Goal: Complete application form

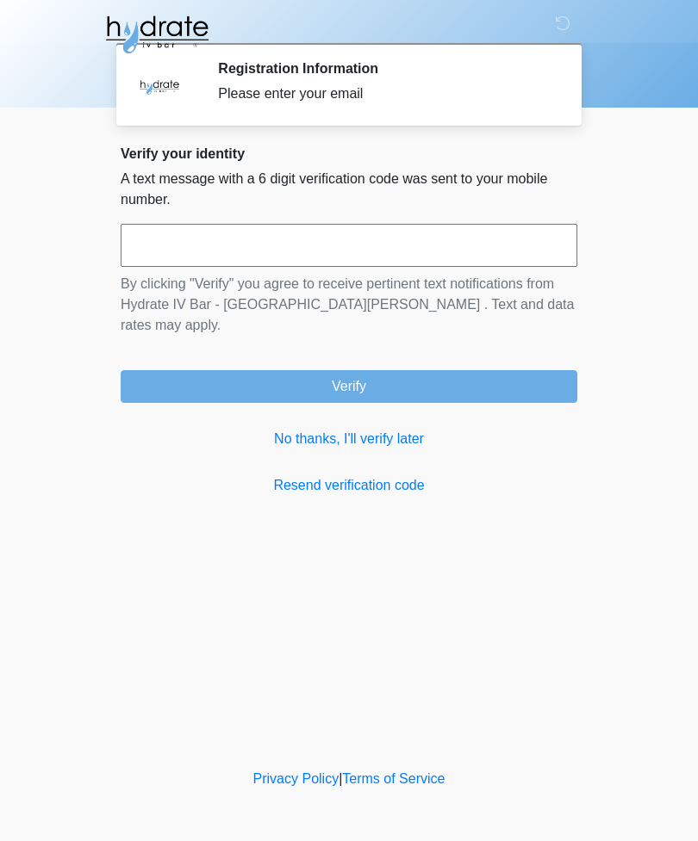
click at [348, 245] on input "text" at bounding box center [349, 245] width 456 height 43
type input "******"
click at [356, 370] on button "Verify" at bounding box center [349, 386] width 456 height 33
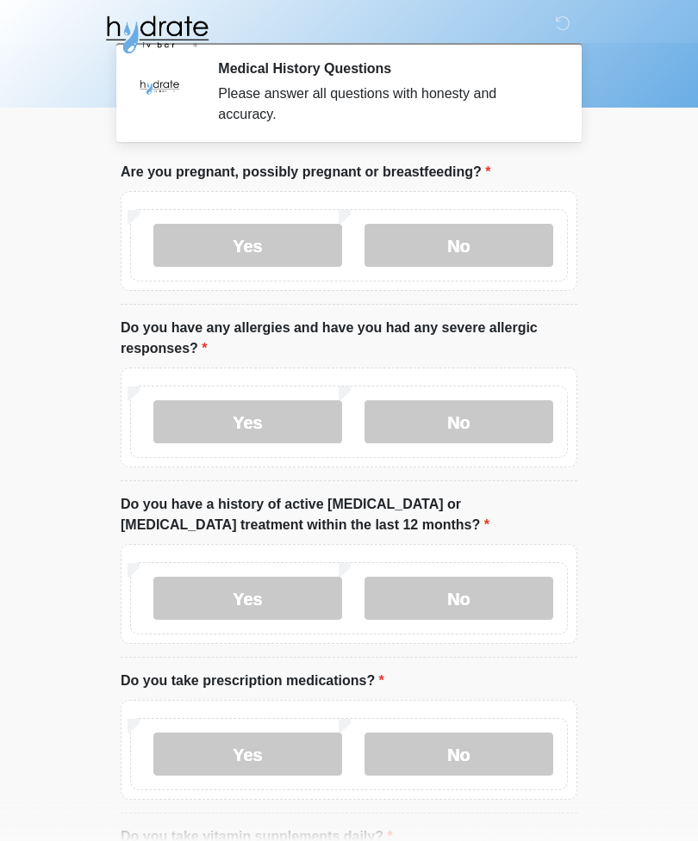
click at [523, 245] on label "No" at bounding box center [458, 245] width 189 height 43
click at [499, 432] on label "No" at bounding box center [458, 421] width 189 height 43
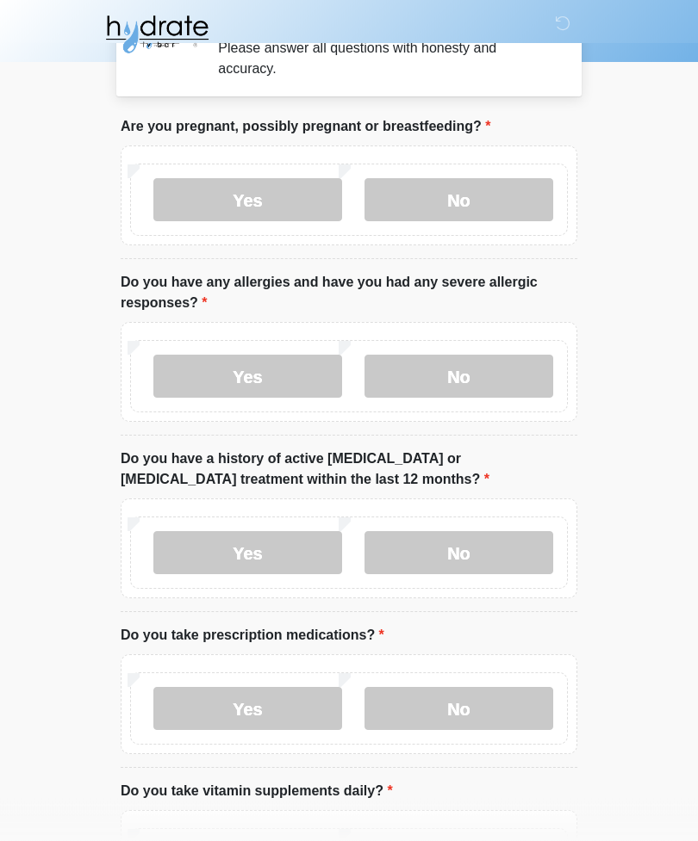
click at [490, 543] on label "No" at bounding box center [458, 553] width 189 height 43
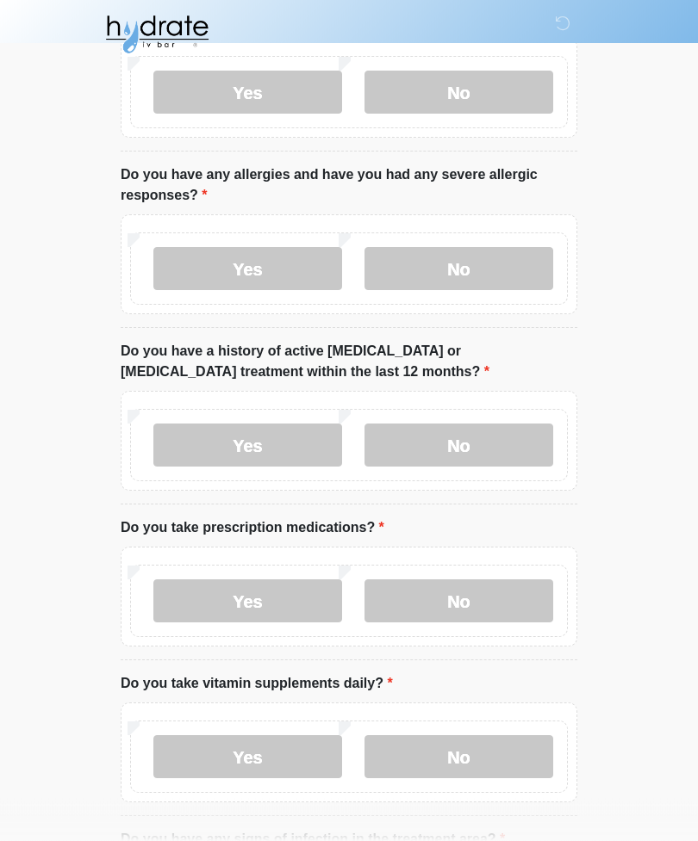
scroll to position [153, 0]
click at [314, 592] on label "Yes" at bounding box center [247, 601] width 189 height 43
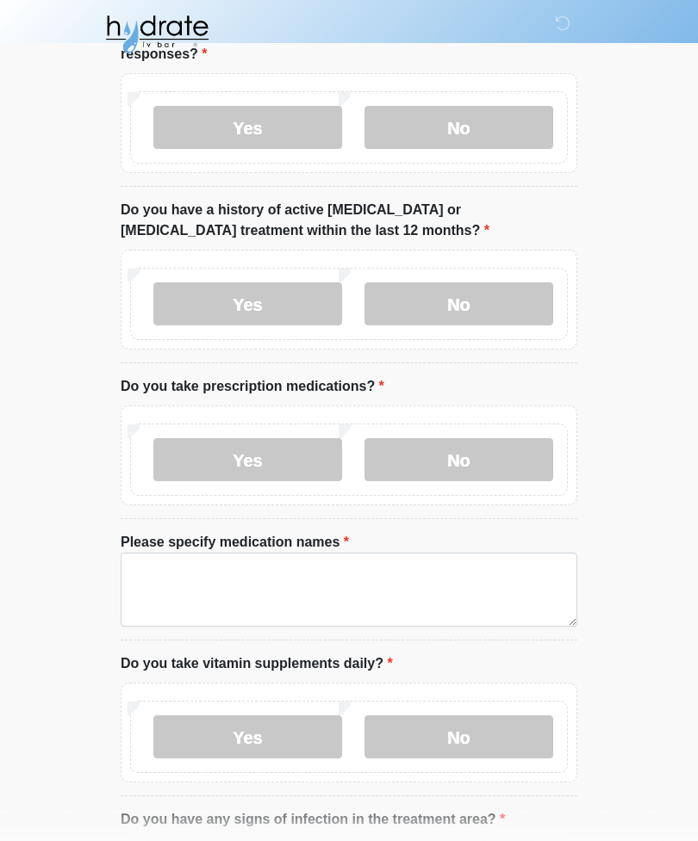
scroll to position [296, 0]
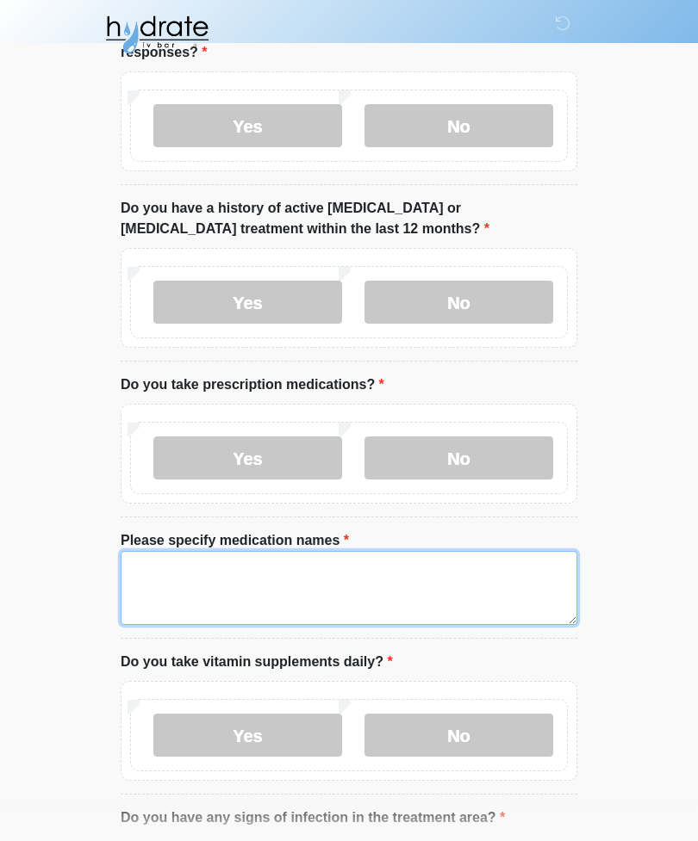
click at [433, 570] on textarea "Please specify medication names" at bounding box center [349, 588] width 456 height 74
type textarea "*"
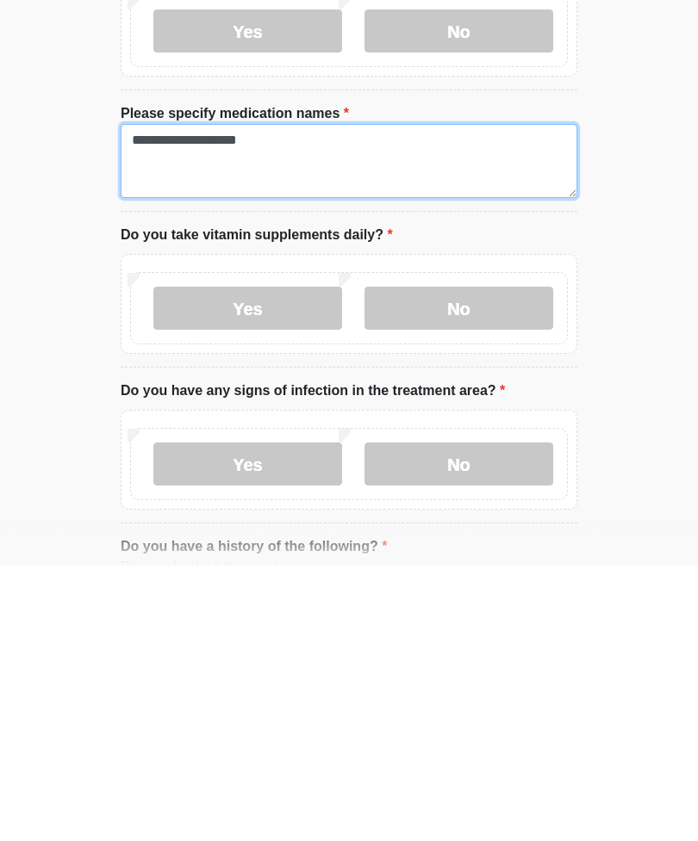
scroll to position [450, 0]
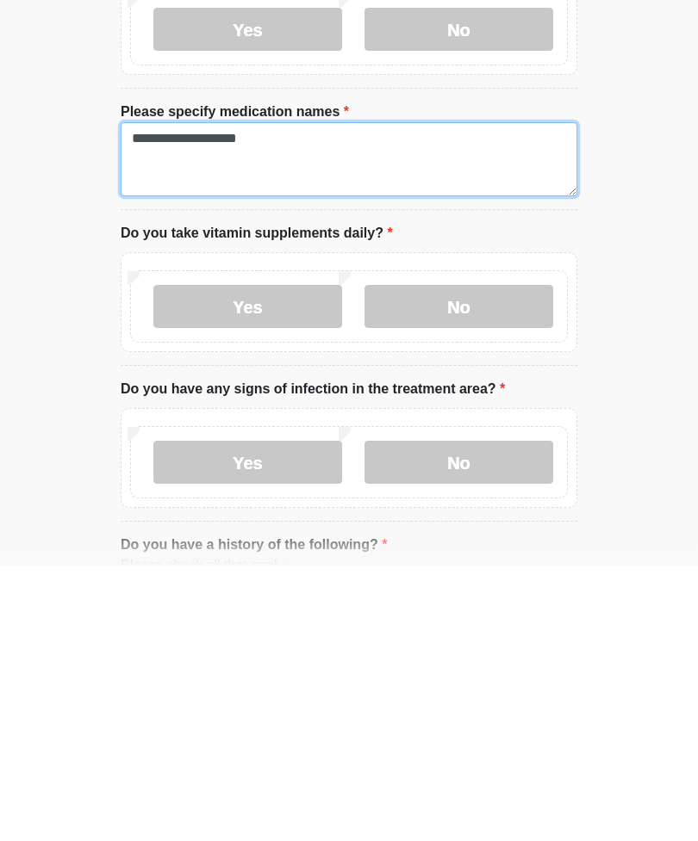
type textarea "**********"
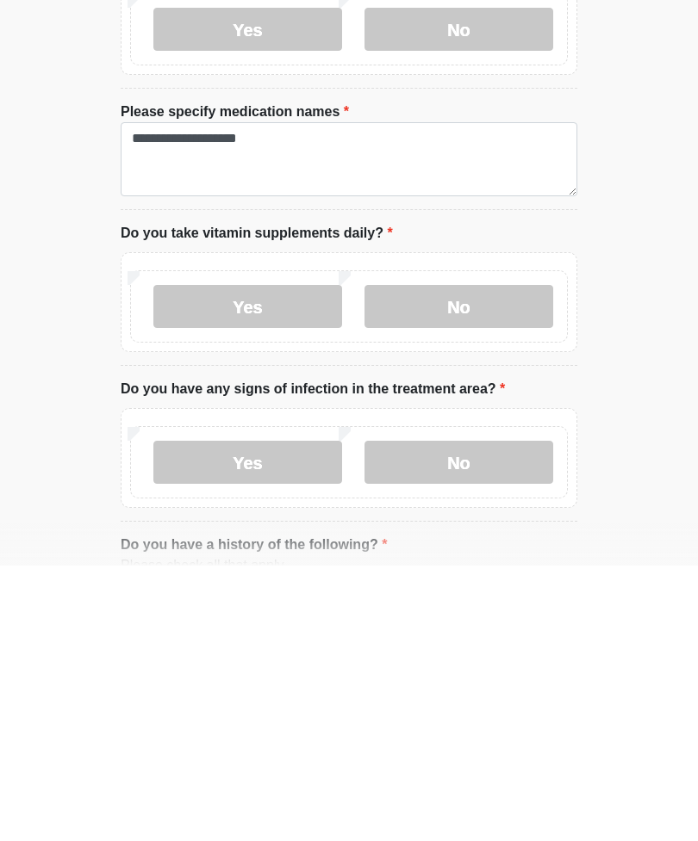
click at [301, 561] on label "Yes" at bounding box center [247, 582] width 189 height 43
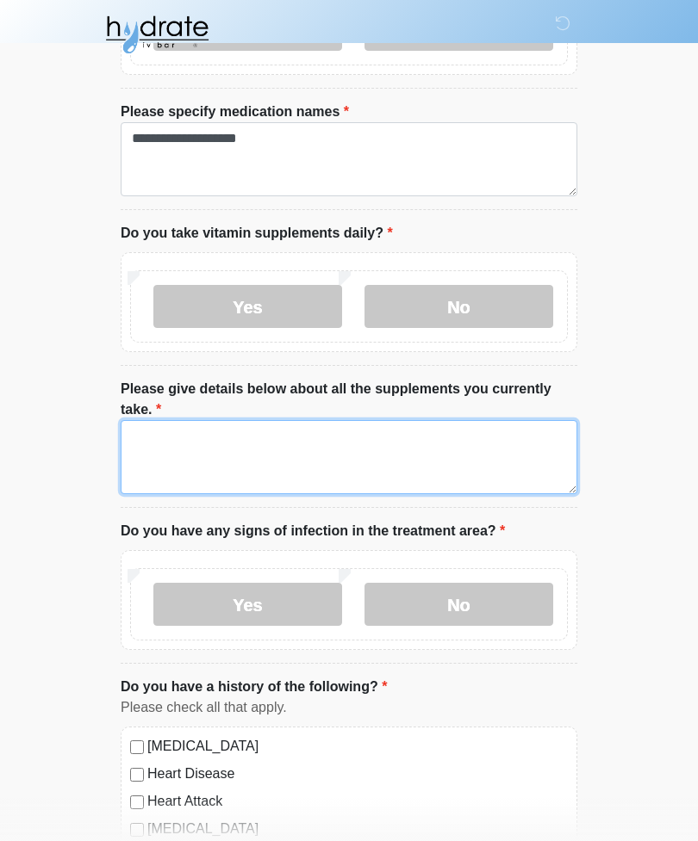
click at [374, 438] on textarea "Please give details below about all the supplements you currently take." at bounding box center [349, 457] width 456 height 74
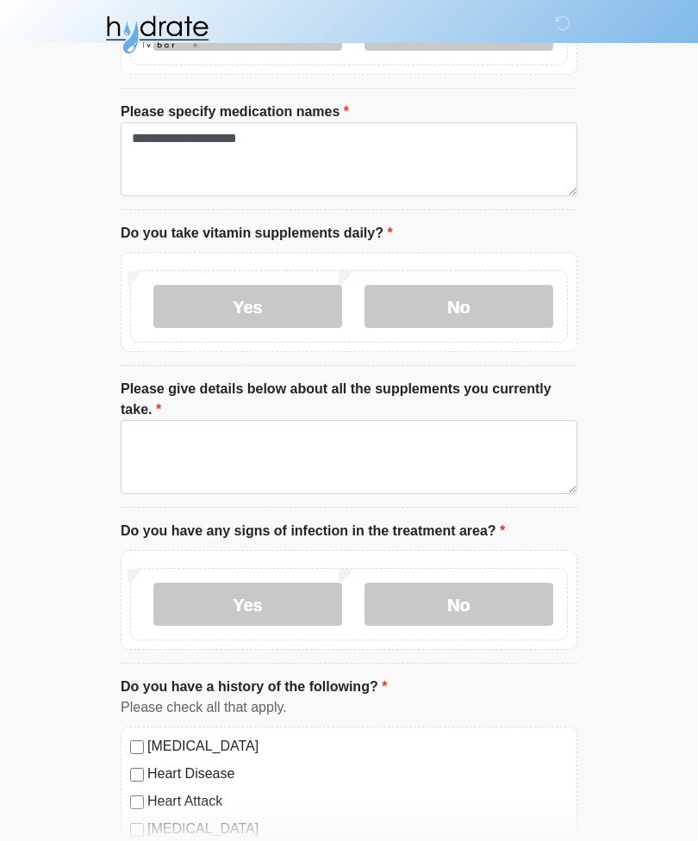
click at [487, 292] on label "No" at bounding box center [458, 306] width 189 height 43
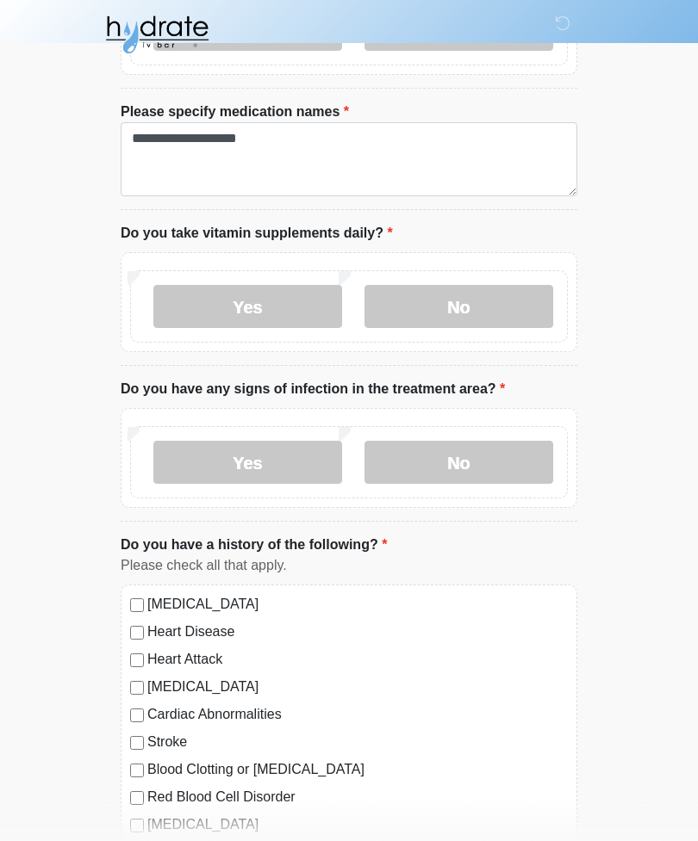
click at [312, 295] on label "Yes" at bounding box center [247, 306] width 189 height 43
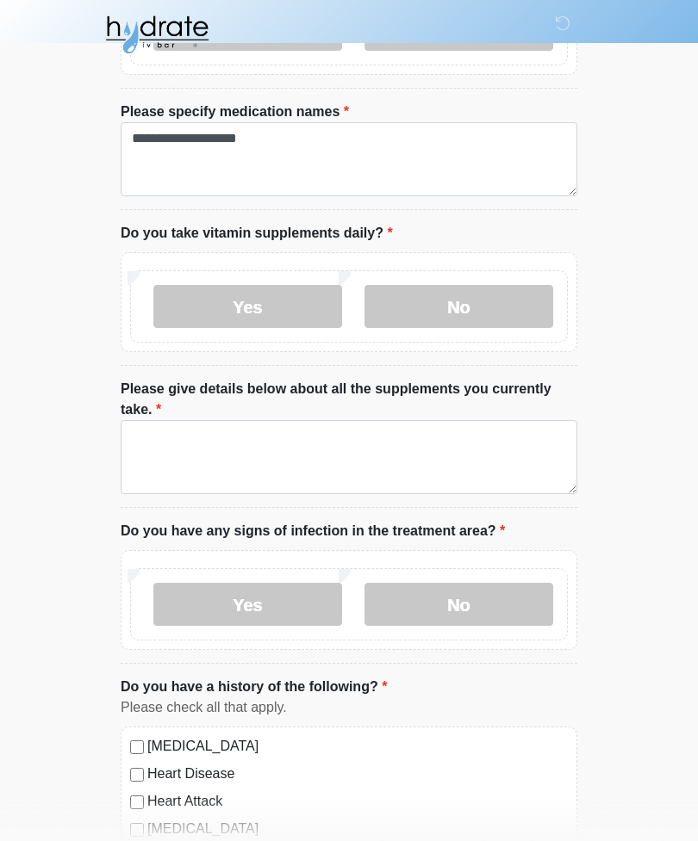
click at [491, 306] on label "No" at bounding box center [458, 306] width 189 height 43
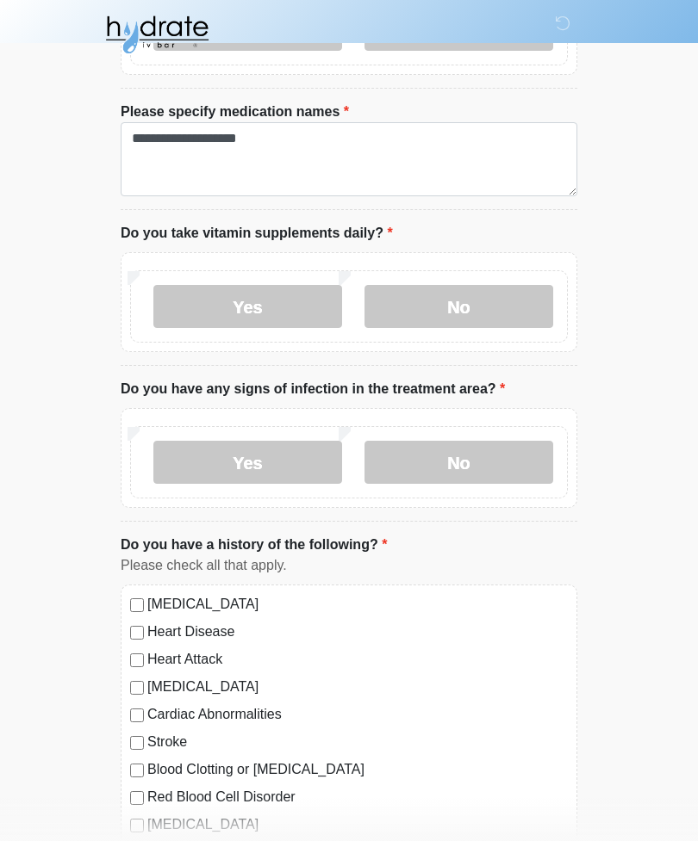
click at [492, 462] on label "No" at bounding box center [458, 462] width 189 height 43
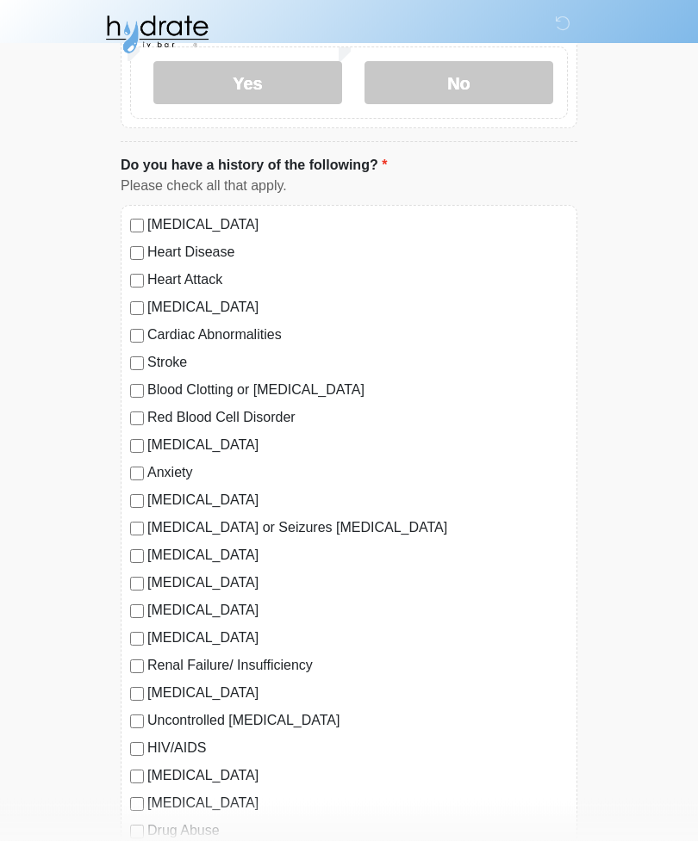
scroll to position [1113, 0]
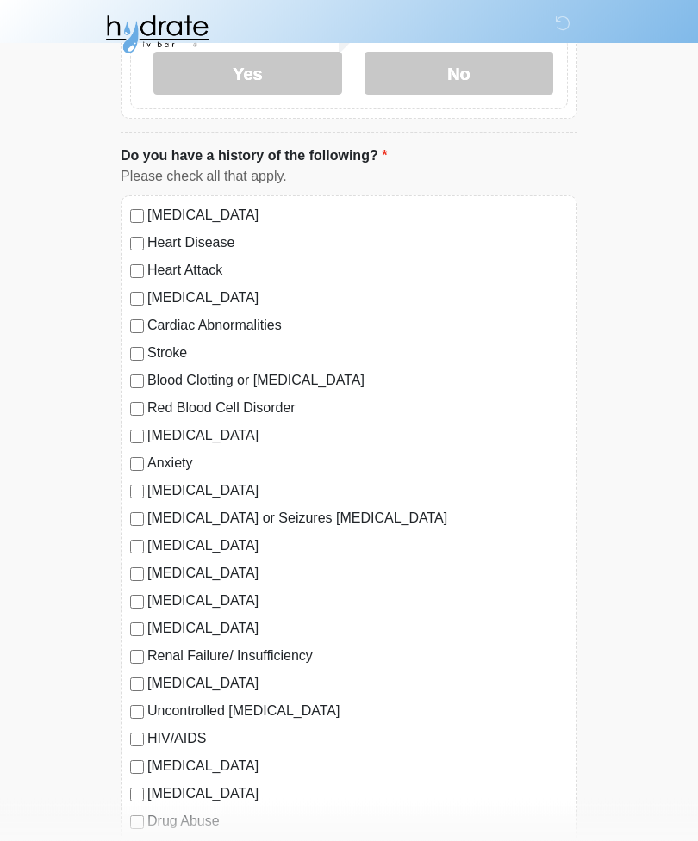
click at [130, 442] on div "[MEDICAL_DATA]" at bounding box center [348, 436] width 437 height 21
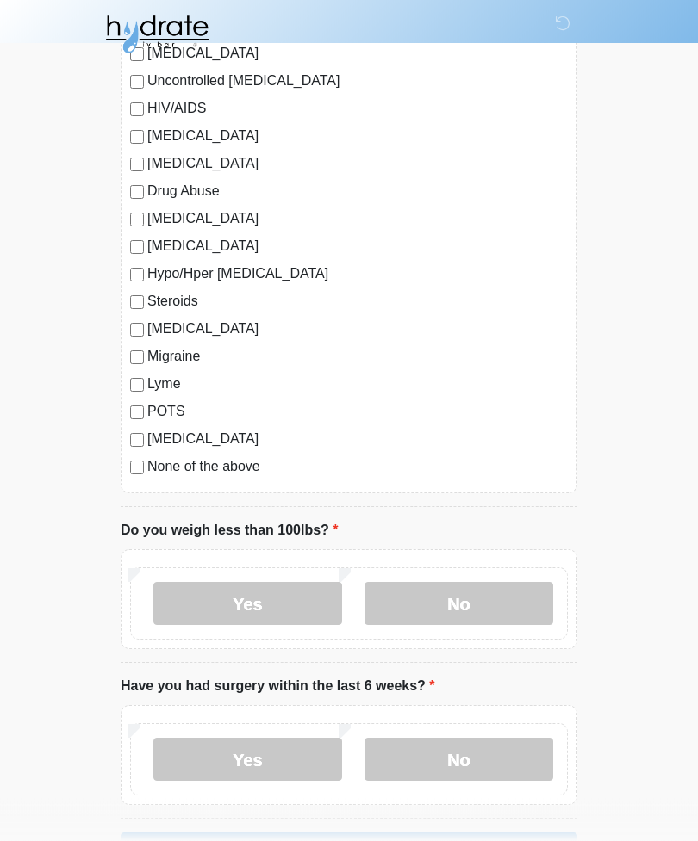
scroll to position [1802, 0]
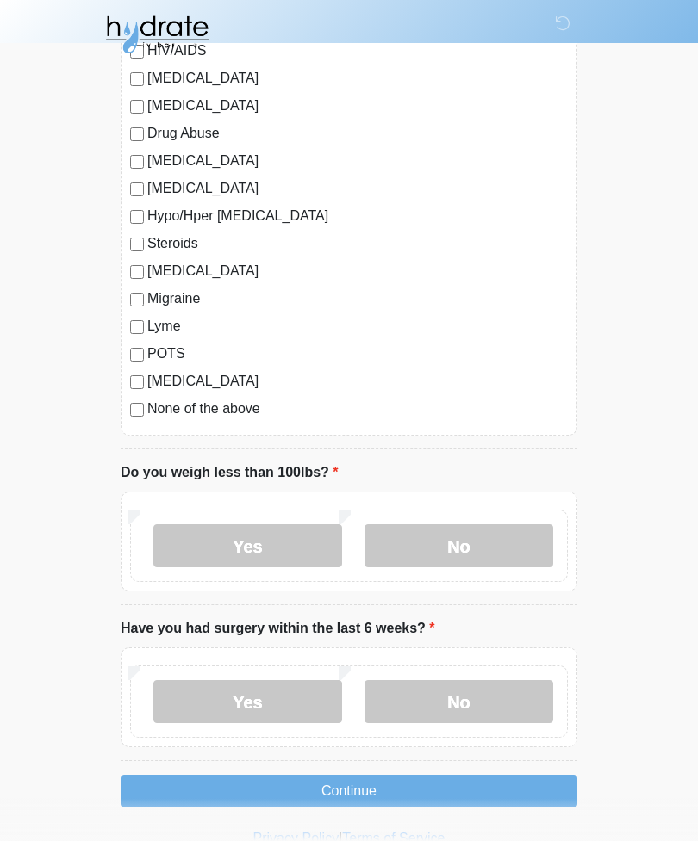
click at [494, 541] on label "No" at bounding box center [458, 545] width 189 height 43
click at [490, 713] on label "No" at bounding box center [458, 701] width 189 height 43
click at [501, 789] on button "Continue" at bounding box center [349, 791] width 456 height 33
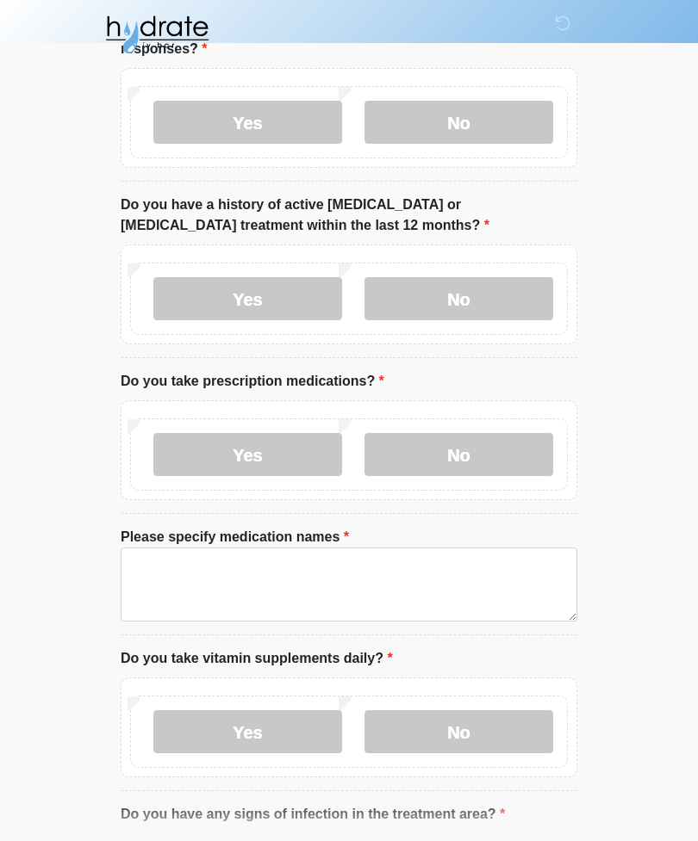
scroll to position [0, 0]
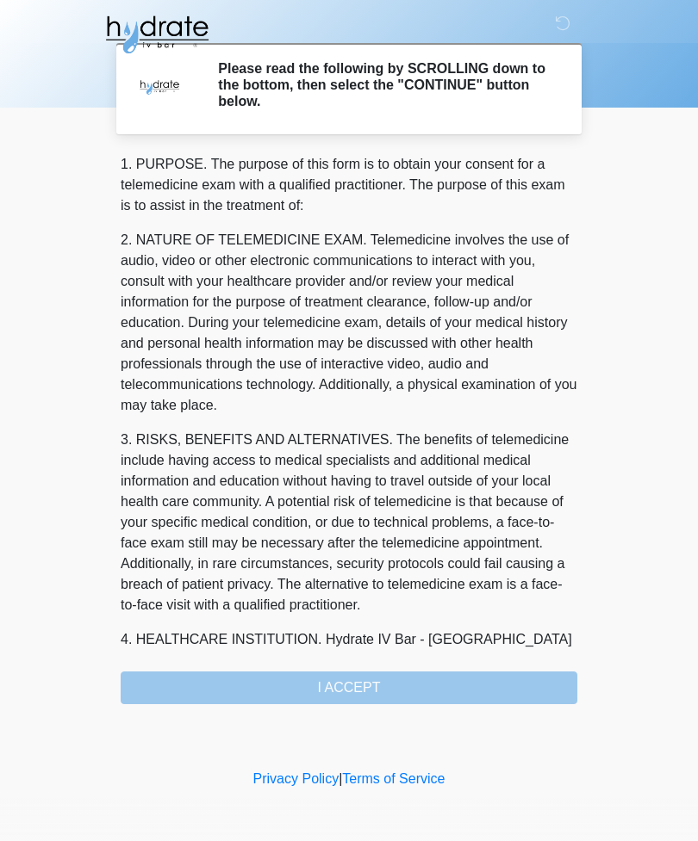
click at [427, 696] on div "1. PURPOSE. The purpose of this form is to obtain your consent for a telemedici…" at bounding box center [349, 429] width 456 height 550
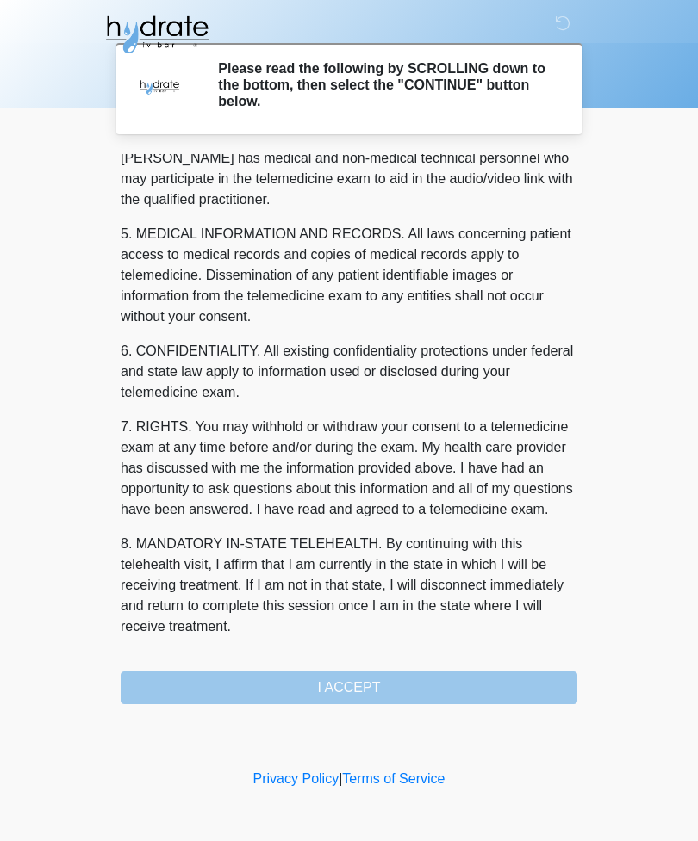
click at [389, 687] on div "1. PURPOSE. The purpose of this form is to obtain your consent for a telemedici…" at bounding box center [349, 429] width 456 height 550
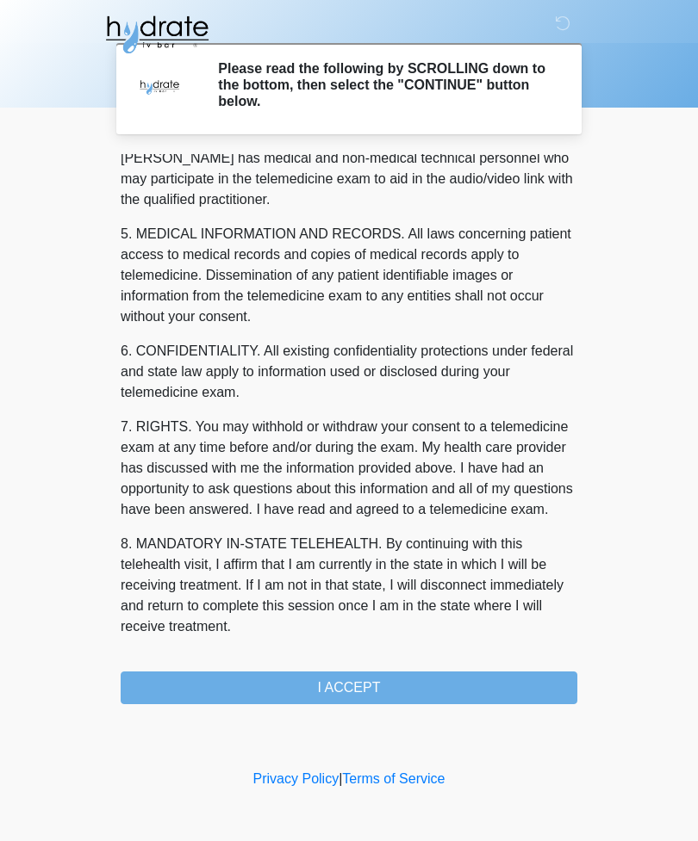
click at [375, 680] on button "I ACCEPT" at bounding box center [349, 688] width 456 height 33
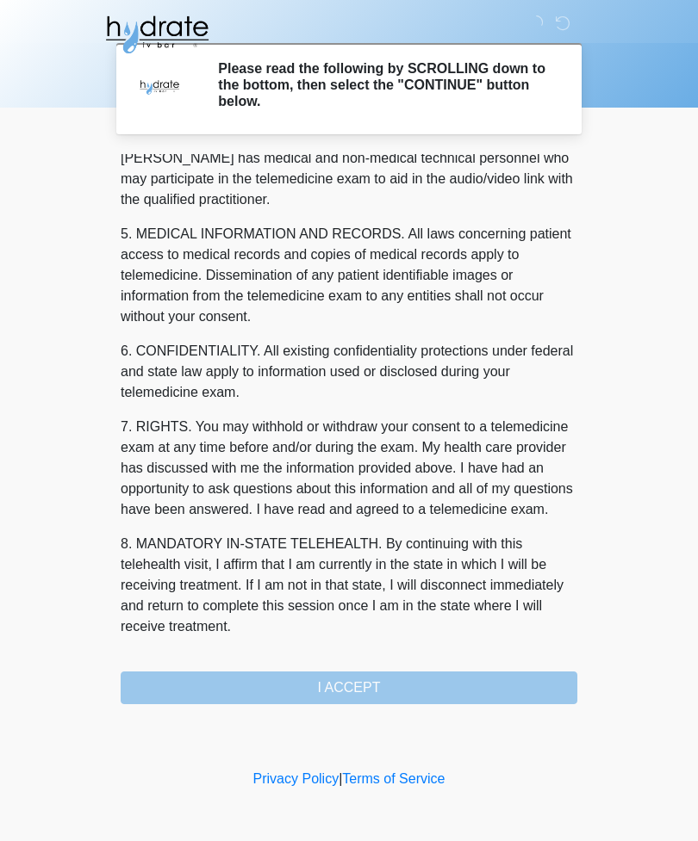
scroll to position [523, 0]
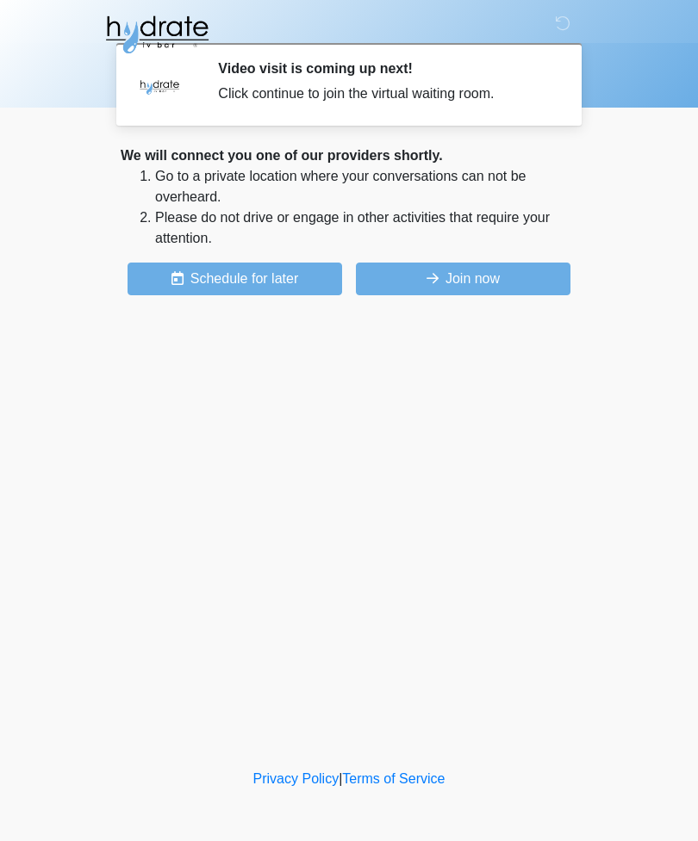
click at [506, 282] on button "Join now" at bounding box center [463, 279] width 214 height 33
